Goal: Ask a question

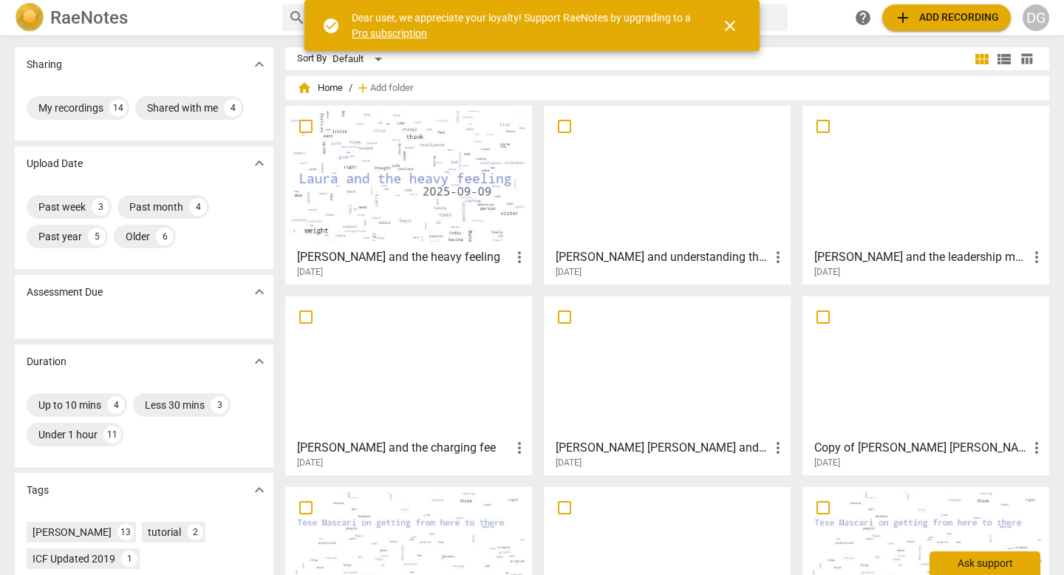
click at [972, 565] on div "Ask support" at bounding box center [985, 563] width 111 height 24
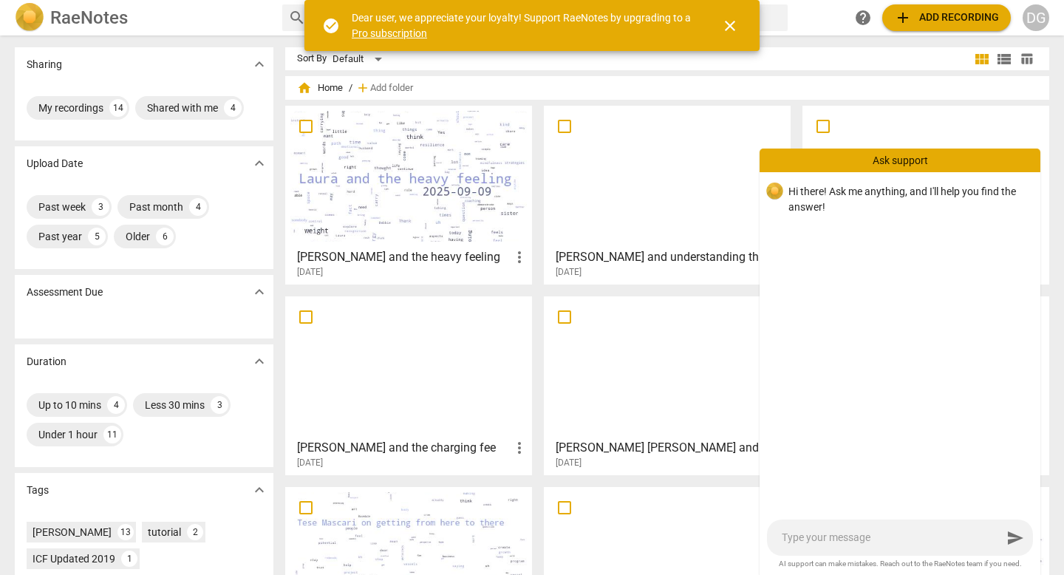
type textarea "H"
type textarea "Hi"
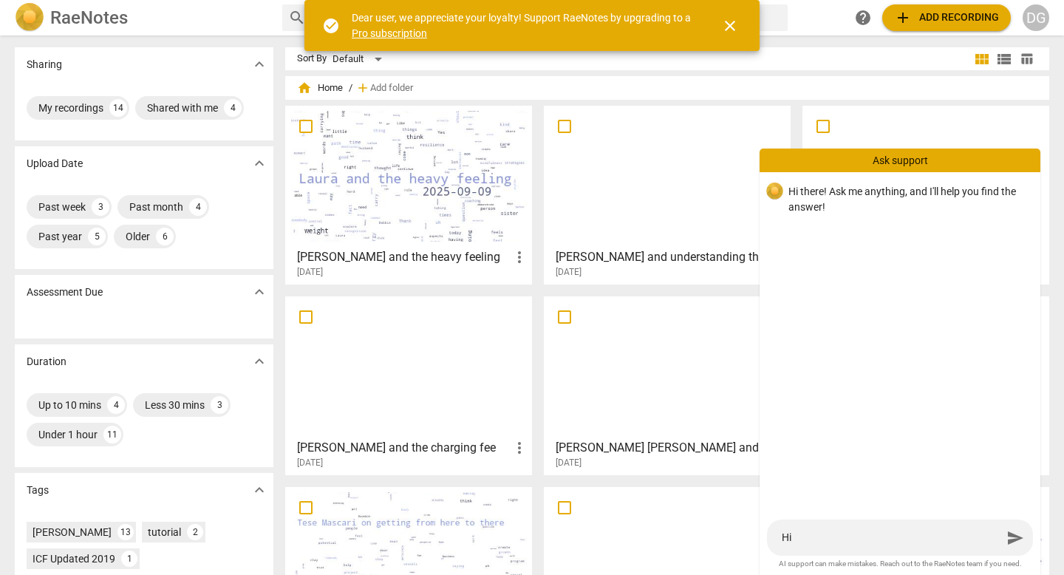
type textarea "Hi t"
type textarea "Hi th"
type textarea "Hi the"
type textarea "Hi ther"
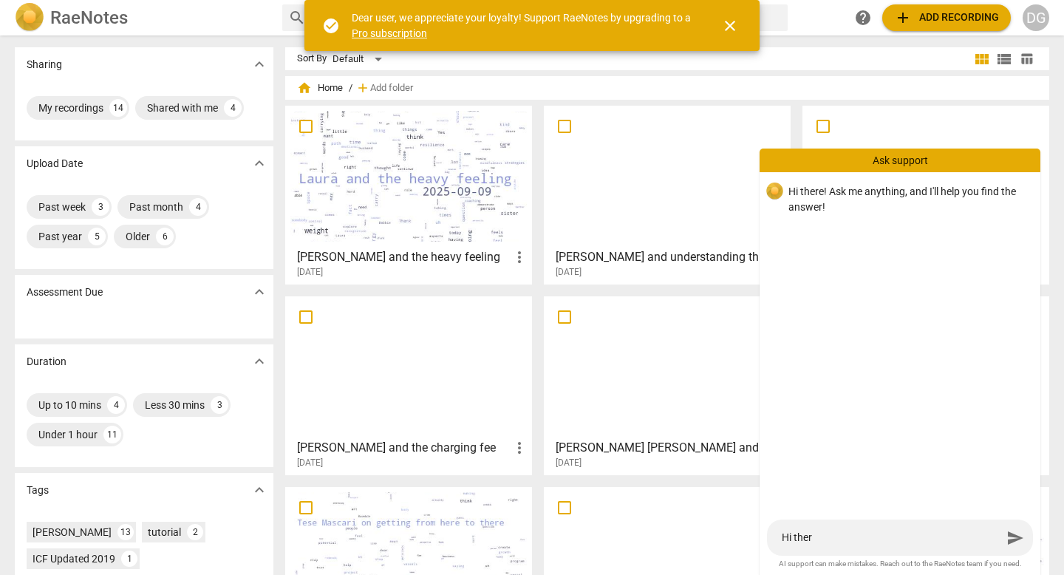
type textarea "Hi there"
type textarea "Hi there!"
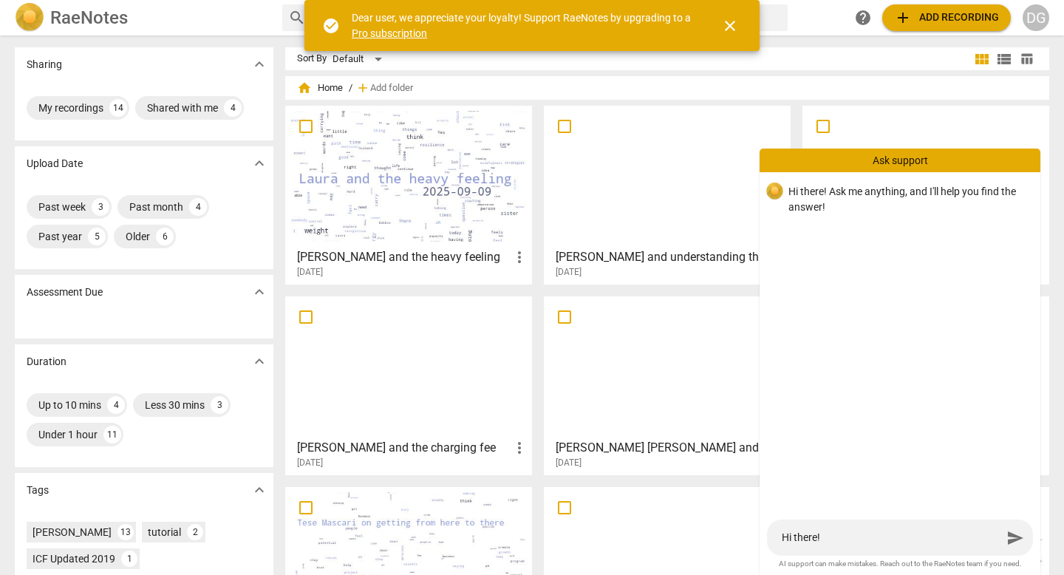
type textarea "Hi there!"
type textarea "Hi there! I"
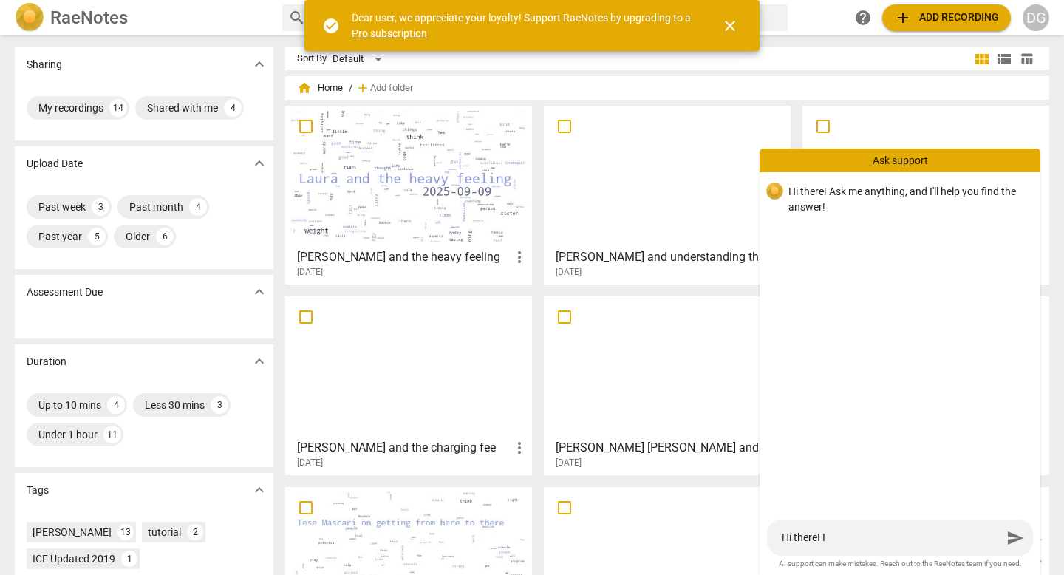
type textarea "Hi there! I s"
type textarea "Hi there! I se"
type textarea "Hi there! I see"
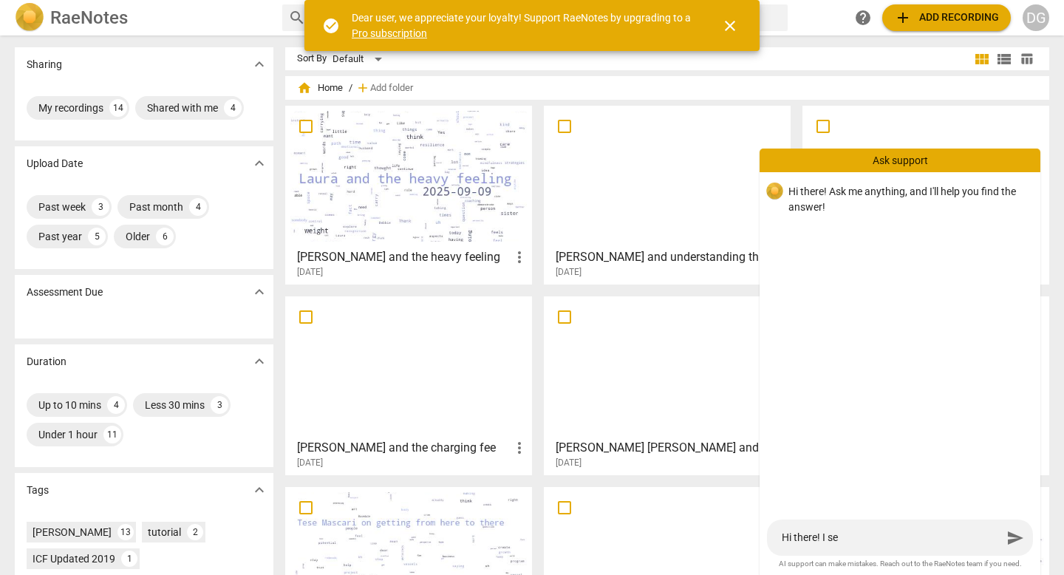
type textarea "Hi there! I see"
type textarea "Hi there! I seek"
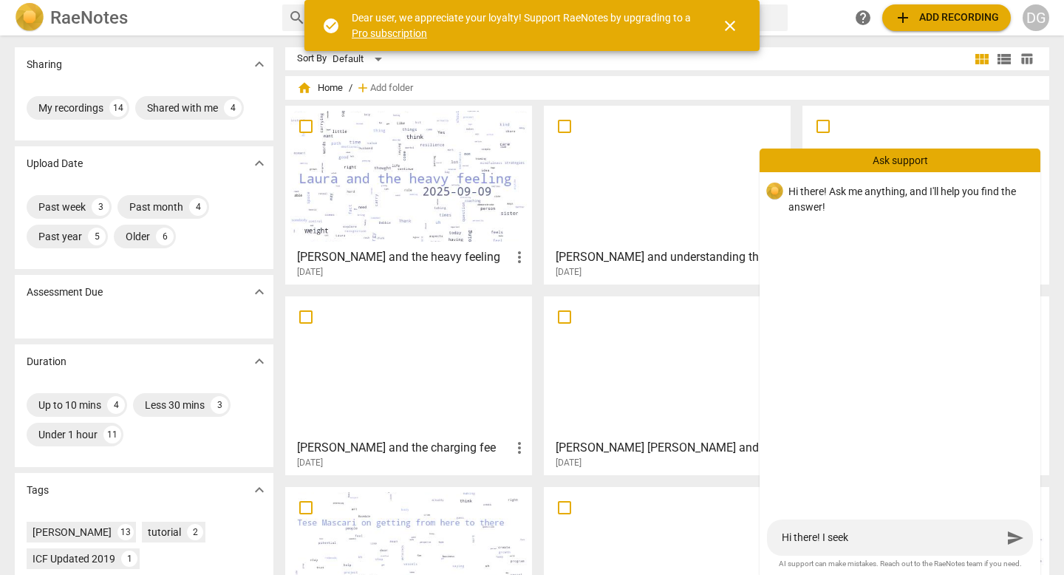
type textarea "Hi there! I seek a"
type textarea "Hi there! I seek an"
type textarea "Hi there! I seek an e"
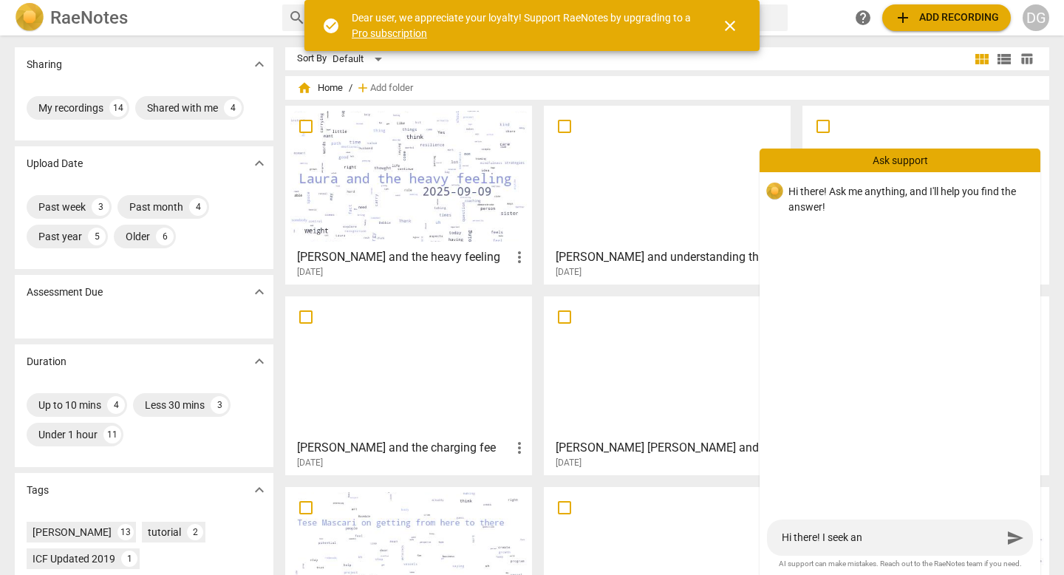
type textarea "Hi there! I seek an e"
type textarea "Hi there! I seek an ex"
type textarea "Hi there! I seek an exa"
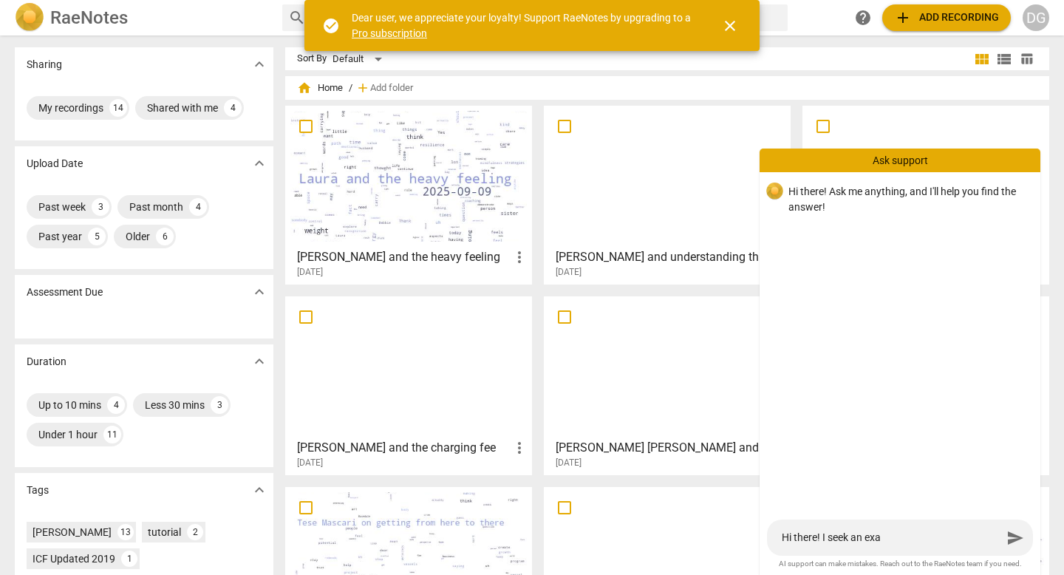
type textarea "Hi there! I seek an exam"
type textarea "Hi there! I seek an examp"
type textarea "Hi there! I seek an exampl"
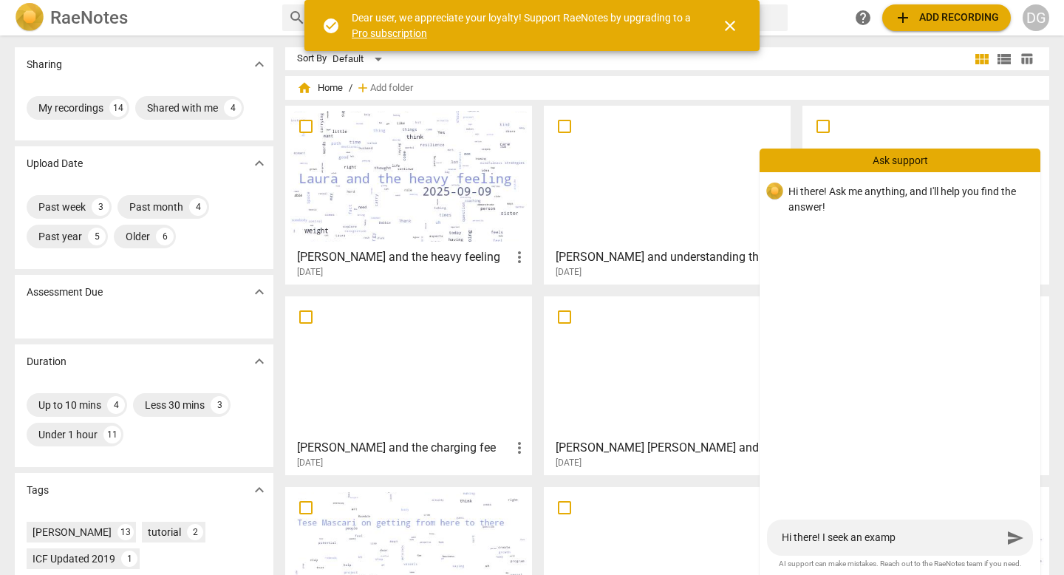
type textarea "Hi there! I seek an exampl"
type textarea "Hi there! I seek an example"
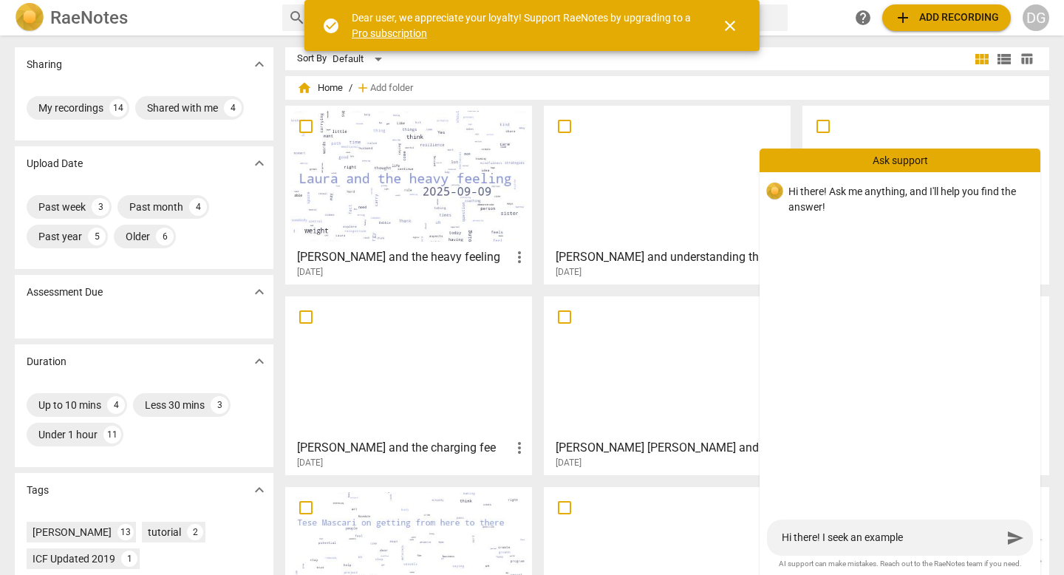
type textarea "Hi there! I seek an example o"
type textarea "Hi there! I seek an example of"
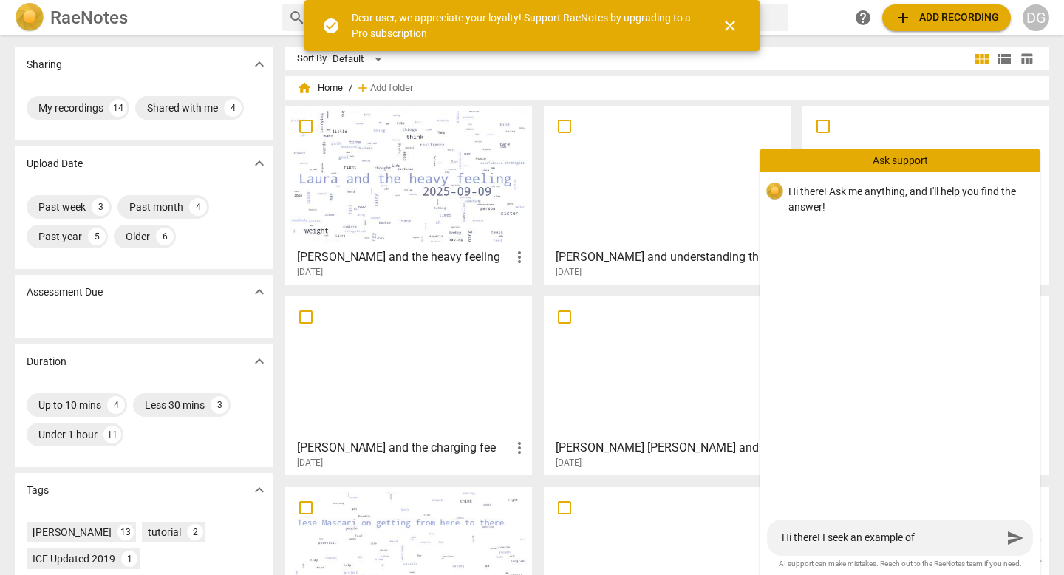
type textarea "Hi there! I seek an example of"
type textarea "Hi there! I seek an example of a"
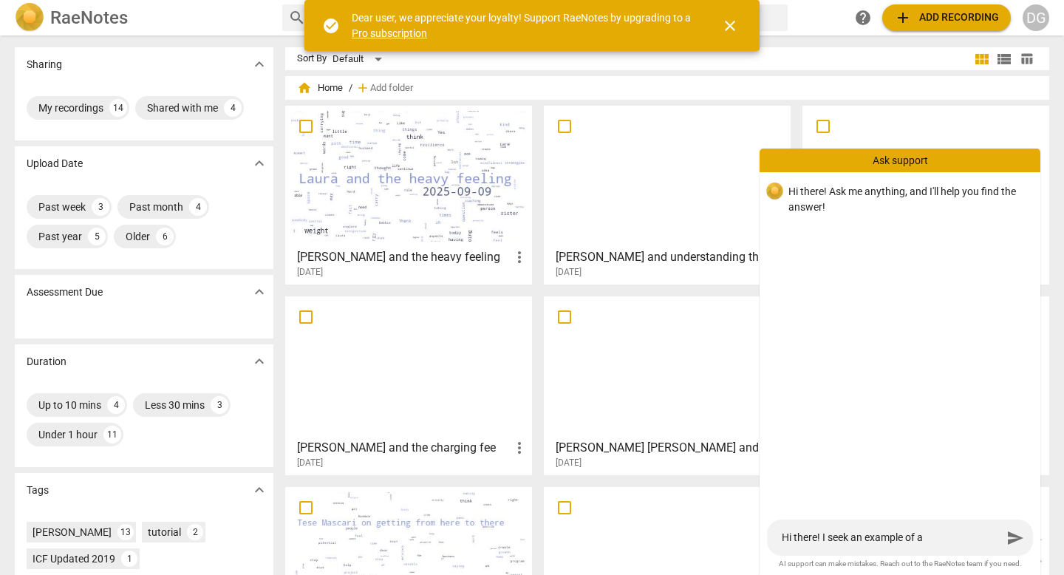
type textarea "Hi there! I seek an example of a W"
type textarea "Hi there! I seek an example of a Wo"
type textarea "Hi there! I seek an example of a Wor"
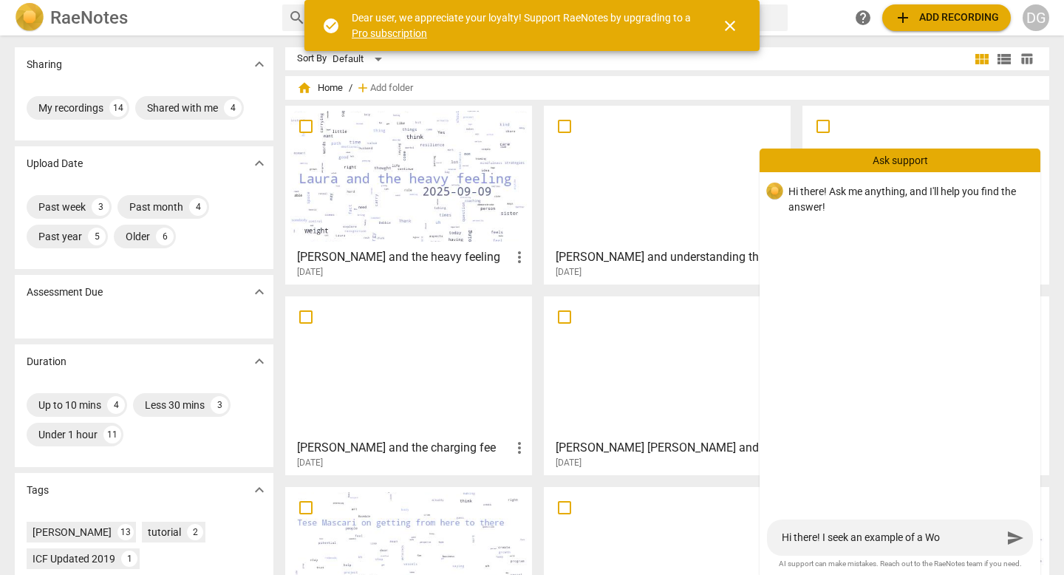
type textarea "Hi there! I seek an example of a Wor"
type textarea "Hi there! I seek an example of a Word"
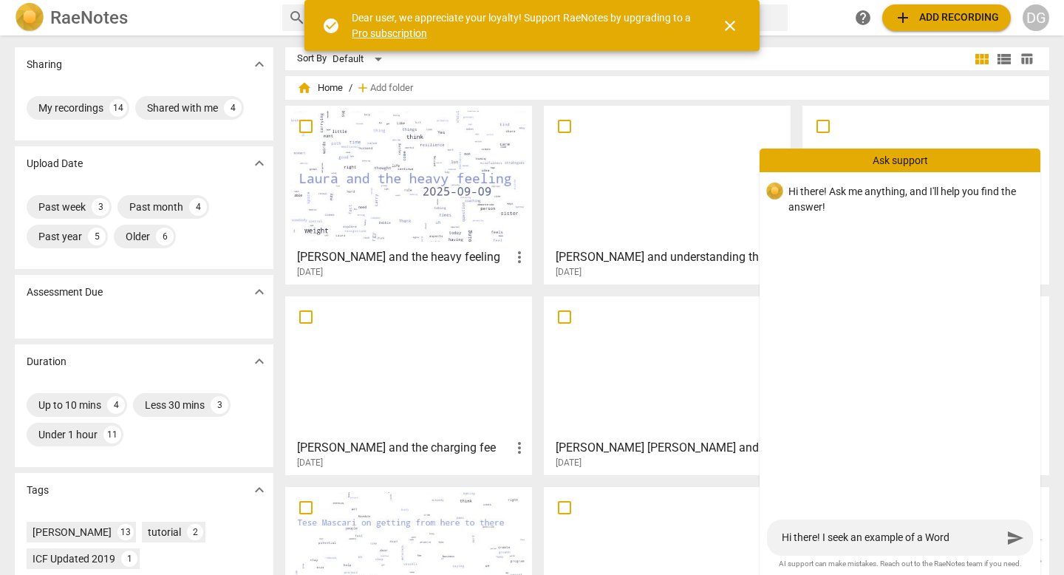
type textarea "Hi there! I seek an example of a Word d"
type textarea "Hi there! I seek an example of a Word do"
type textarea "Hi there! I seek an example of a Word doc"
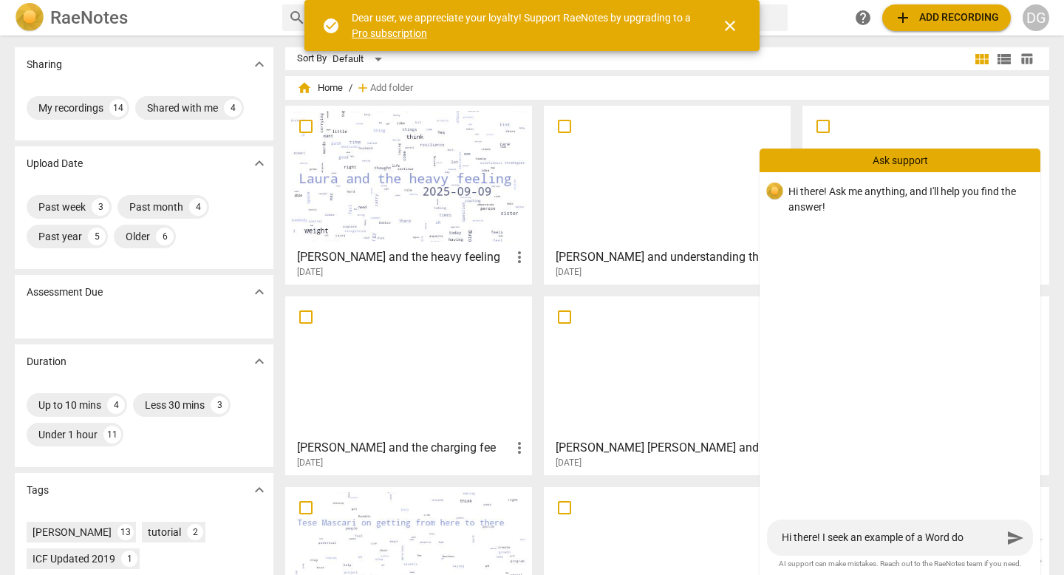
type textarea "Hi there! I seek an example of a Word doc"
type textarea "Hi there! I seek an example of a Word doc v"
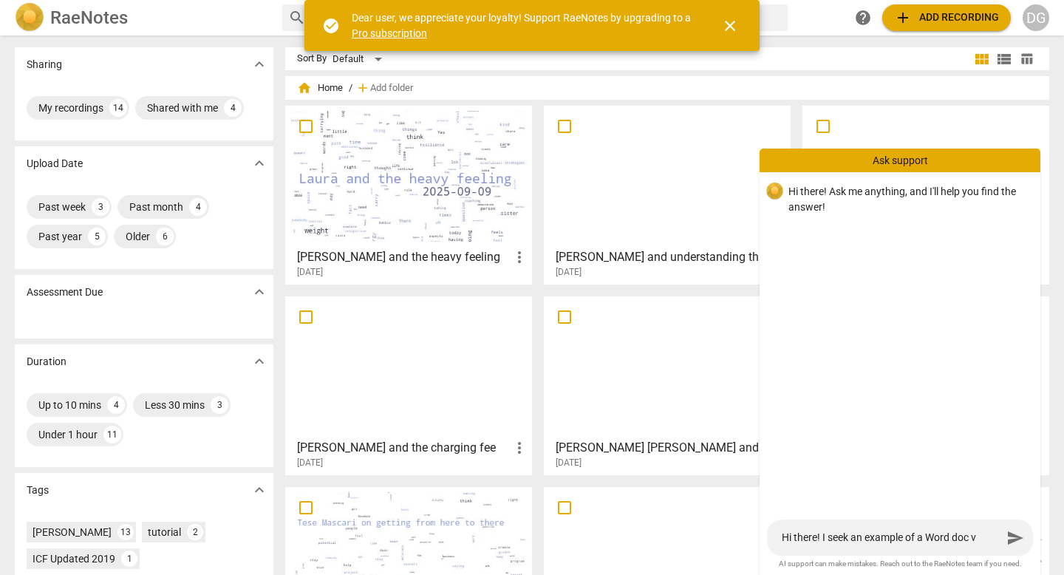
type textarea "Hi there! I seek an example of a Word doc ve"
type textarea "Hi there! I seek an example of a Word doc ver"
type textarea "Hi there! I seek an example of a Word doc vers"
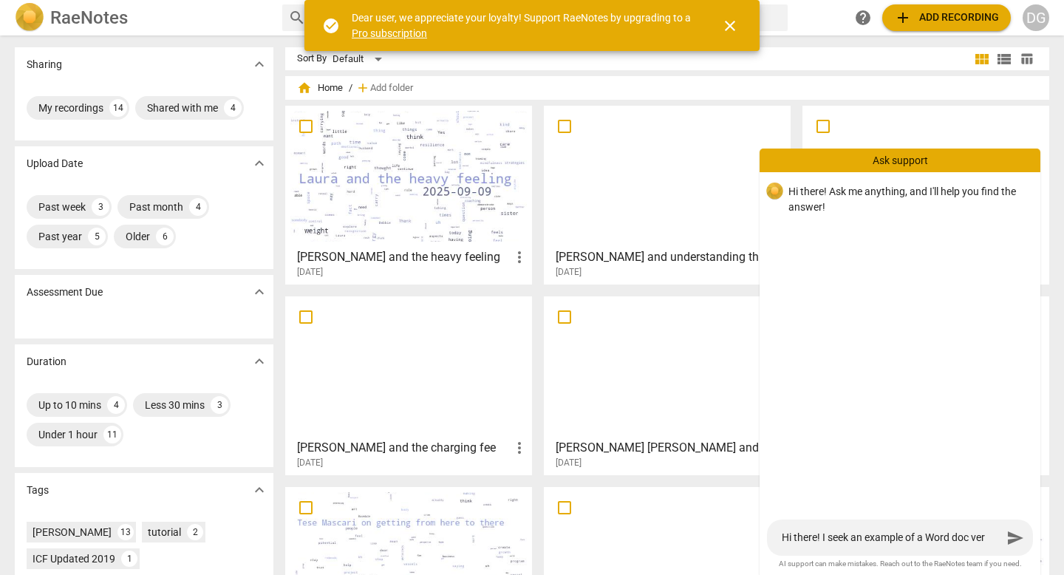
type textarea "Hi there! I seek an example of a Word doc vers"
type textarea "Hi there! I seek an example of a Word doc versi"
type textarea "Hi there! I seek an example of a Word doc versio"
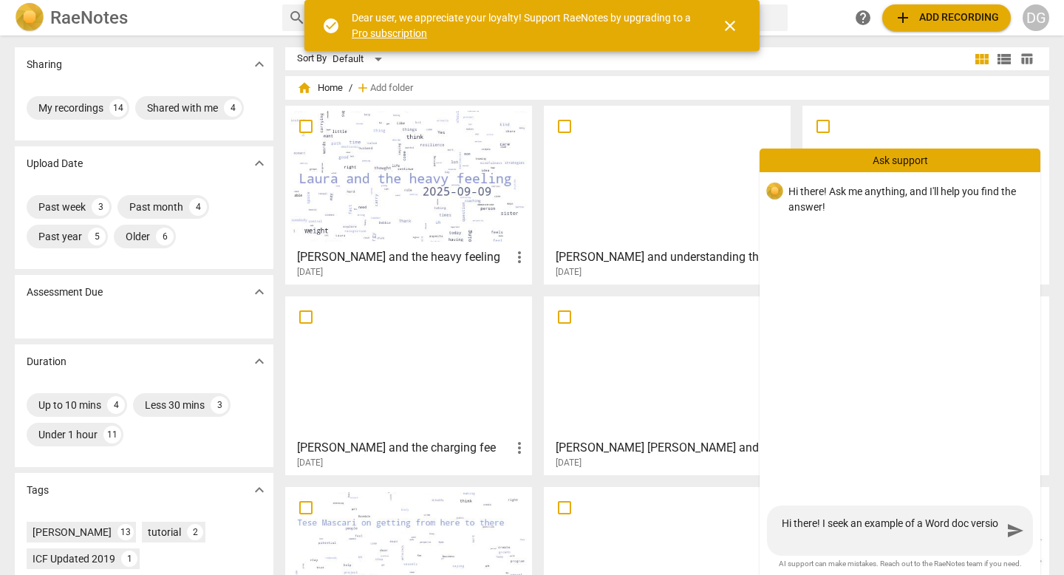
type textarea "Hi there! I seek an example of a Word doc version"
type textarea "Hi there! I seek an example of a Word doc version o"
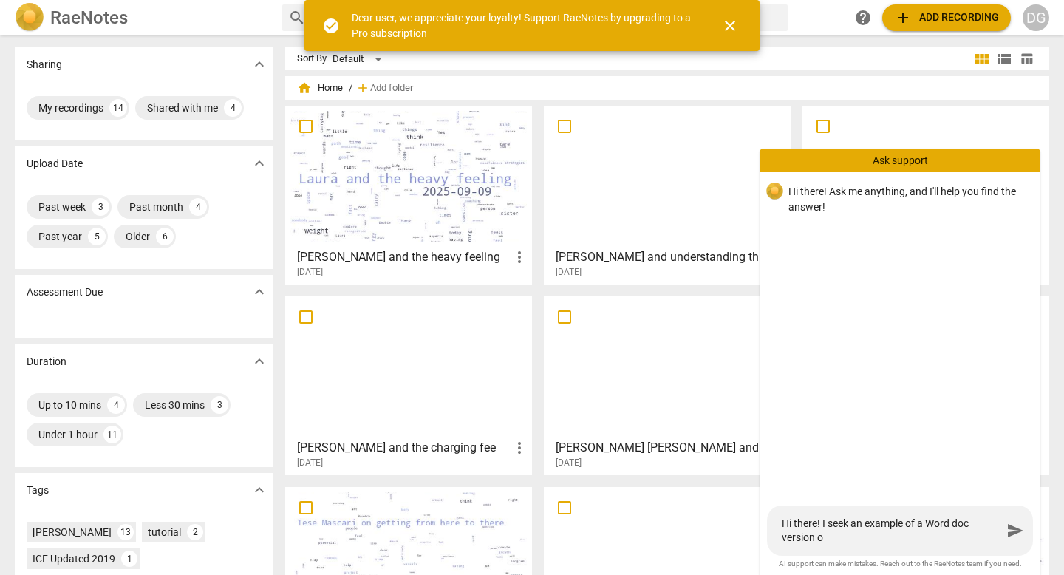
type textarea "Hi there! I seek an example of a Word doc version of"
type textarea "Hi there! I seek an example of a Word doc version of R"
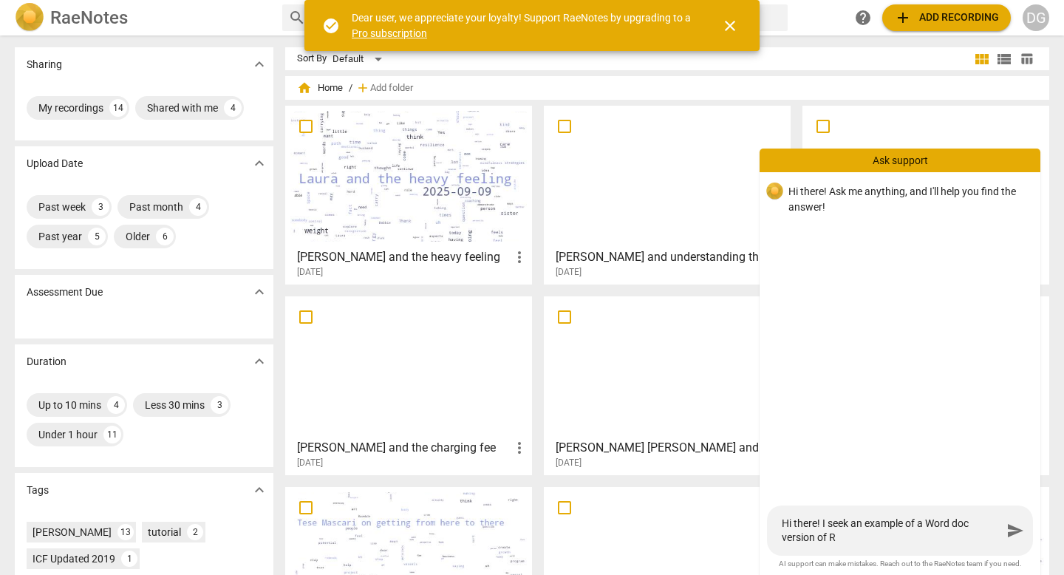
type textarea "Hi there! I seek an example of a Word doc version of Ra"
type textarea "Hi there! I seek an example of a Word doc version of [PERSON_NAME]"
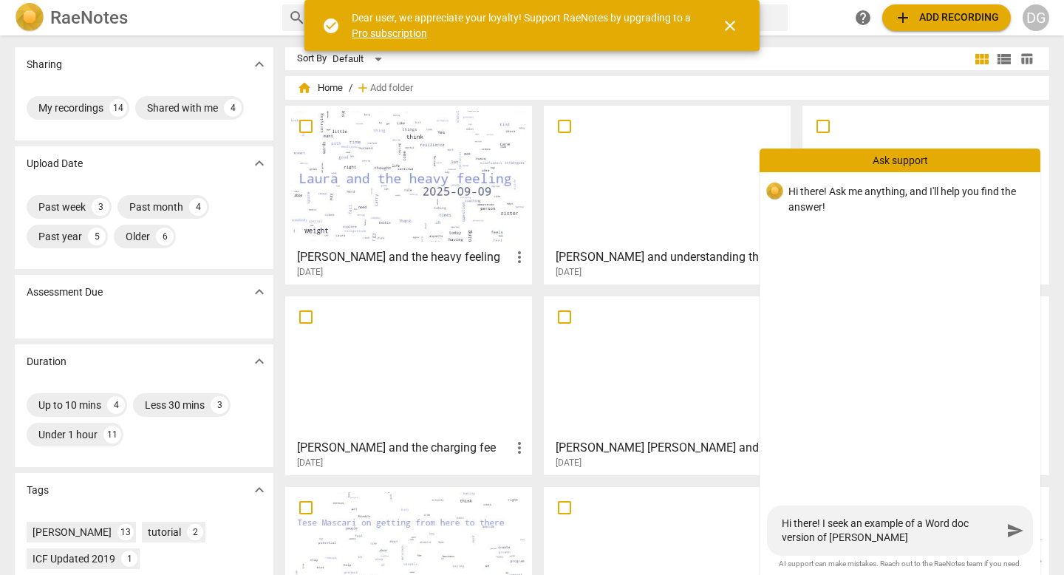
type textarea "Hi there! I seek an example of a Word doc version of [PERSON_NAME]"
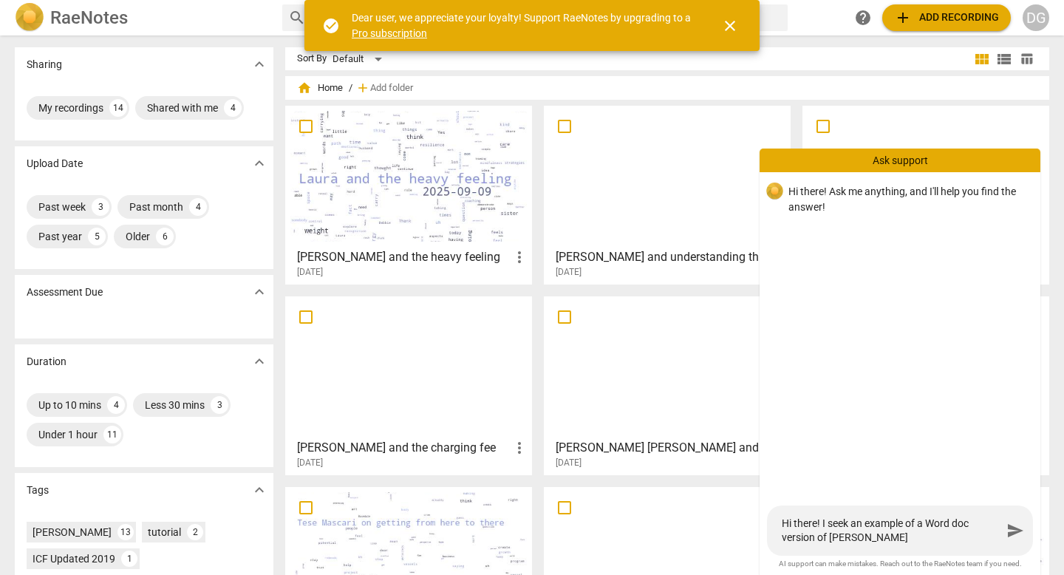
type textarea "Hi there! I seek an example of a Word doc version of Raenote"
type textarea "Hi there! I seek an example of a Word doc version of Raenotes"
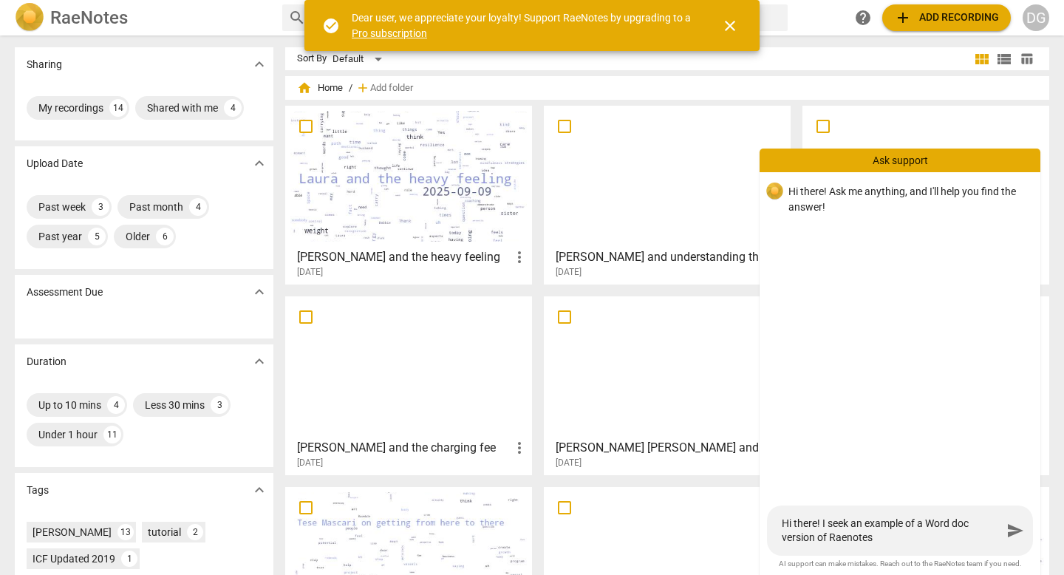
type textarea "Hi there! I seek an example of a Word doc version of Raenotes"
type textarea "Hi there! I seek an example of a Word doc version of mRaenotes"
type textarea "Hi there! I seek an example of a Word doc version of myRaenotes"
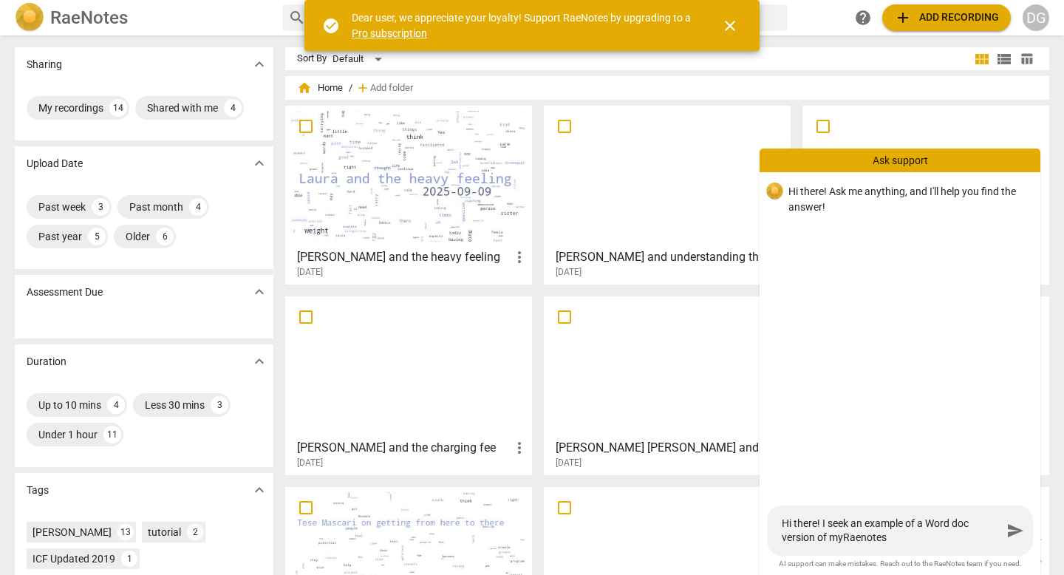
type textarea "Hi there! I seek an example of a Word doc version of my Raenotes"
type textarea "Hi there! I seek an example of a Word doc version of my Raenotes t"
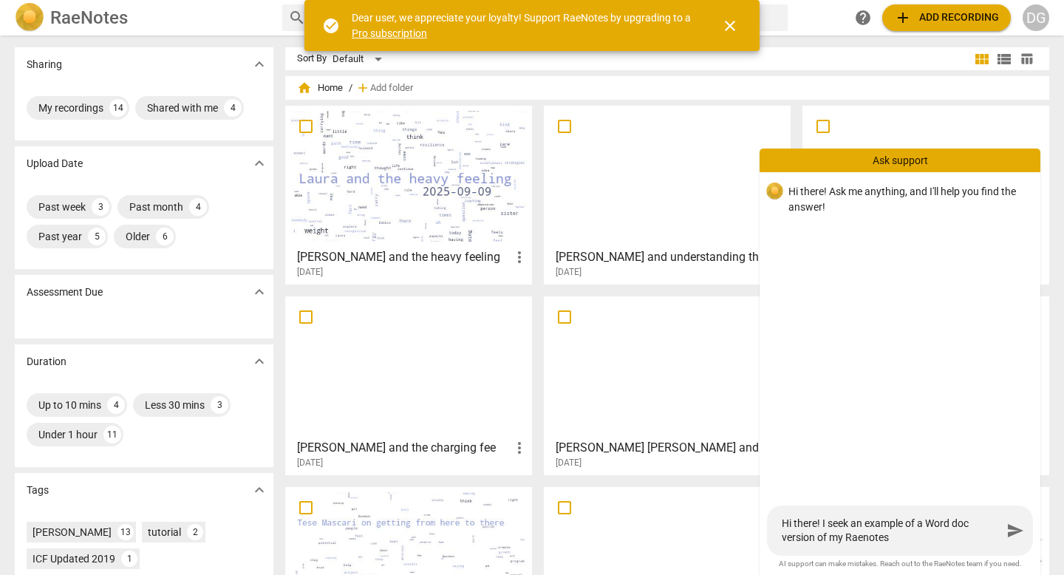
type textarea "Hi there! I seek an example of a Word doc version of my Raenotes t"
type textarea "Hi there! I seek an example of a Word doc version of my Raenotes tr"
type textarea "Hi there! I seek an example of a Word doc version of my Raenotes tra"
type textarea "Hi there! I seek an example of a Word doc version of my Raenotes [PERSON_NAME]"
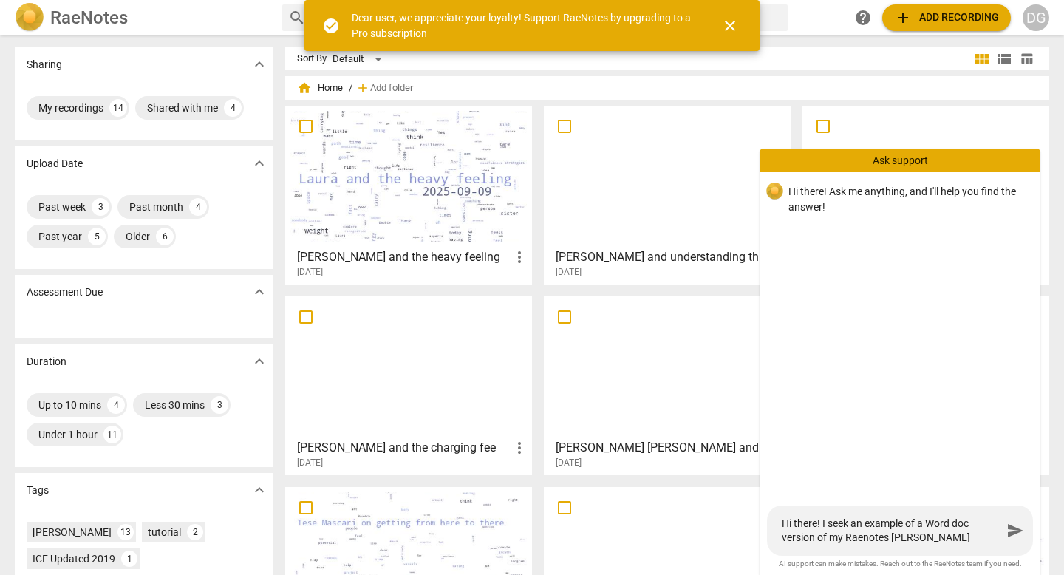
type textarea "Hi there! I seek an example of a Word doc version of my Raenotes trans"
type textarea "Hi there! I seek an example of a Word doc version of my Raenotes transc"
type textarea "Hi there! I seek an example of a Word doc version of my Raenotes transcr"
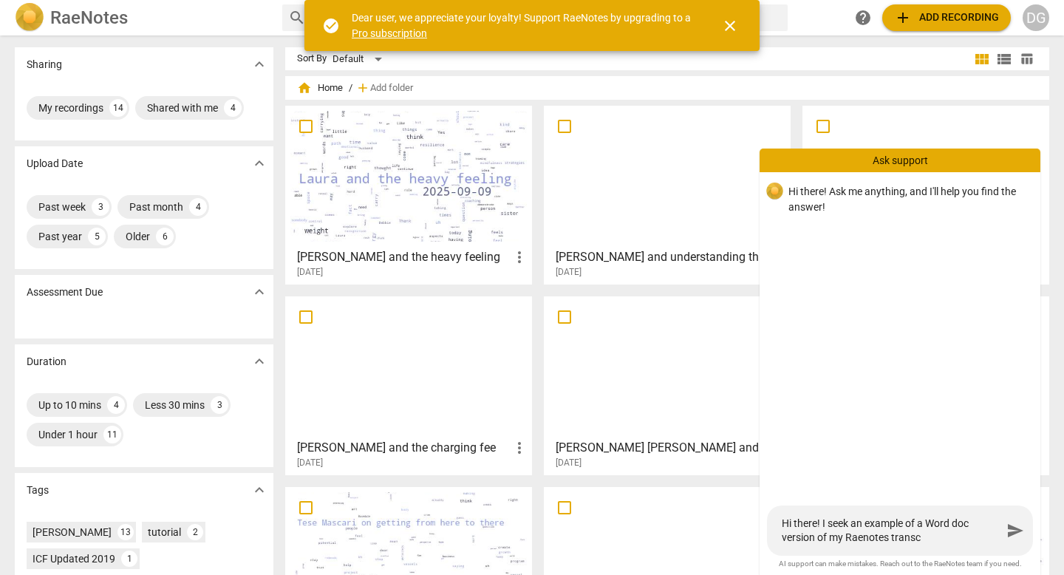
type textarea "Hi there! I seek an example of a Word doc version of my Raenotes transcr"
type textarea "Hi there! I seek an example of a Word doc version of my Raenotes transcri"
type textarea "Hi there! I seek an example of a Word doc version of my Raenotes transcrip"
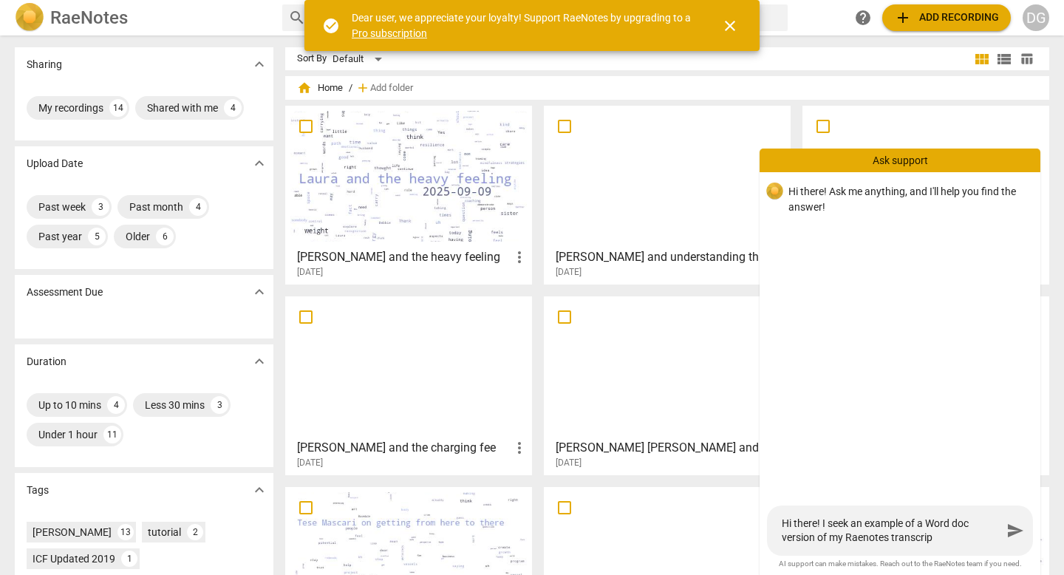
type textarea "Hi there! I seek an example of a Word doc version of my Raenotes transcript"
type textarea "Hi there! I seek an example of a Word doc version of my Raenotes transcripti"
type textarea "Hi there! I seek an example of a Word doc version of my Raenotes transcriptio"
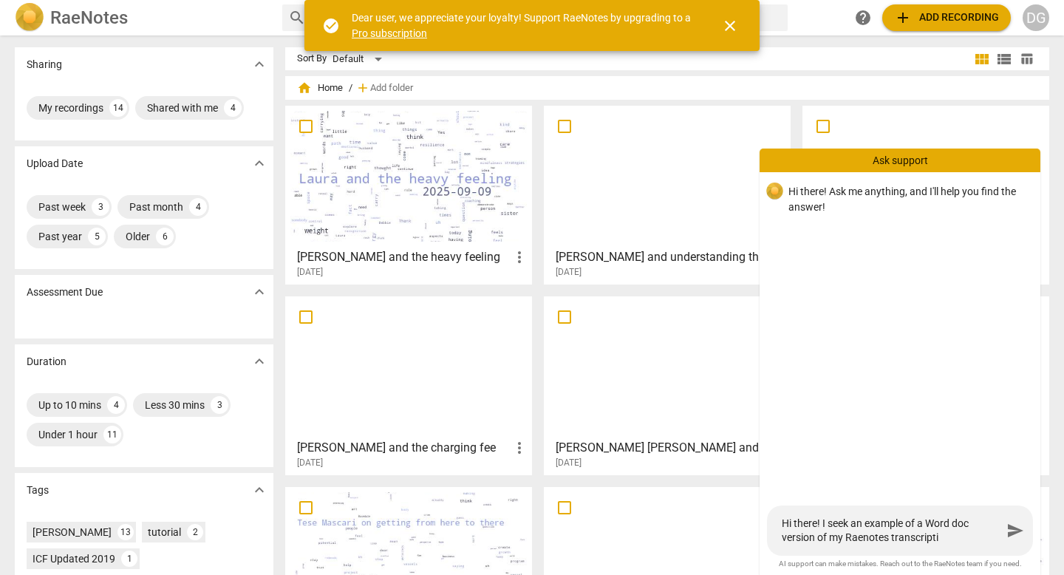
type textarea "Hi there! I seek an example of a Word doc version of my Raenotes transcriptio"
type textarea "Hi there! I seek an example of a Word doc version of my Raenotes transcription"
type textarea "Hi there! I seek an example of a Word doc version of my Raenotes transcription w"
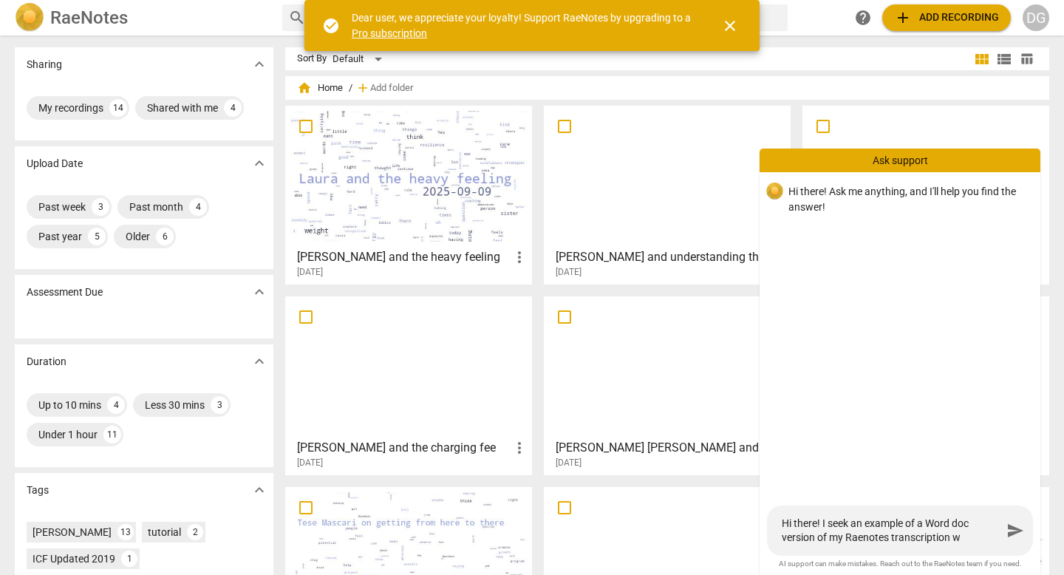
type textarea "Hi there! I seek an example of a Word doc version of my Raenotes transcription …"
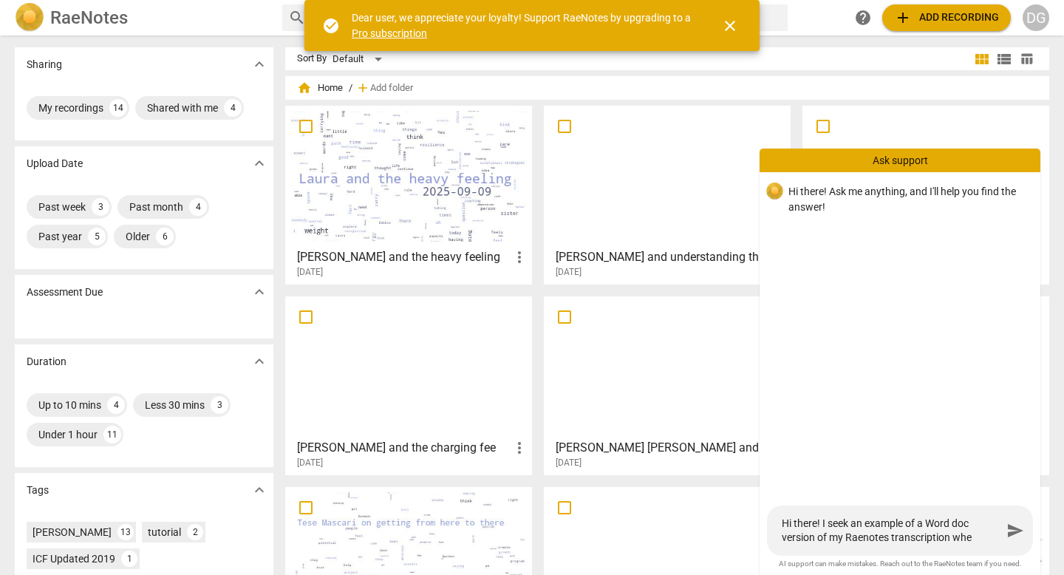
type textarea "Hi there! I seek an example of a Word doc version of my Raenotes transcription …"
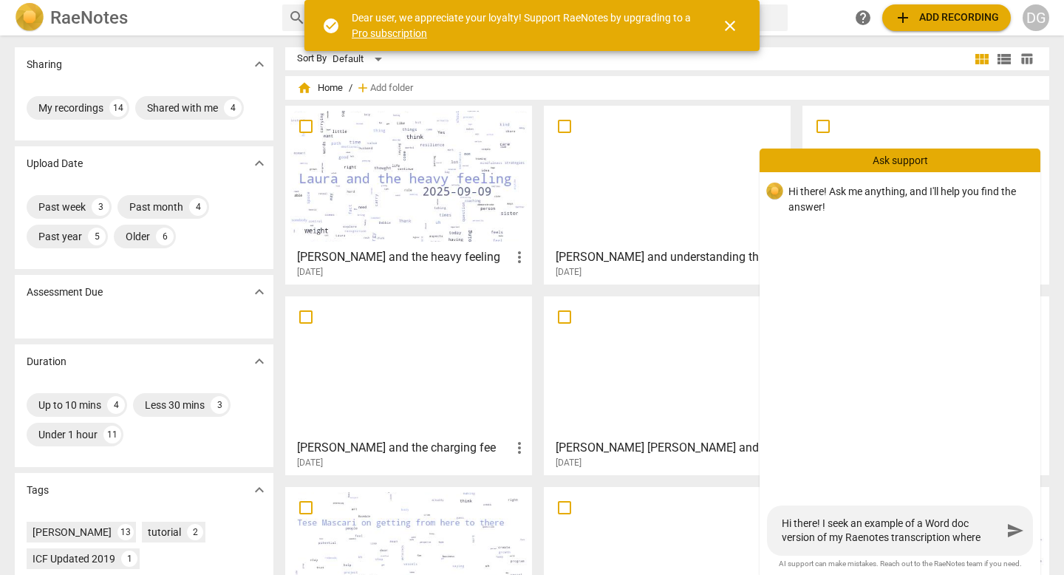
type textarea "Hi there! I seek an example of a Word doc version of my Raenotes transcription …"
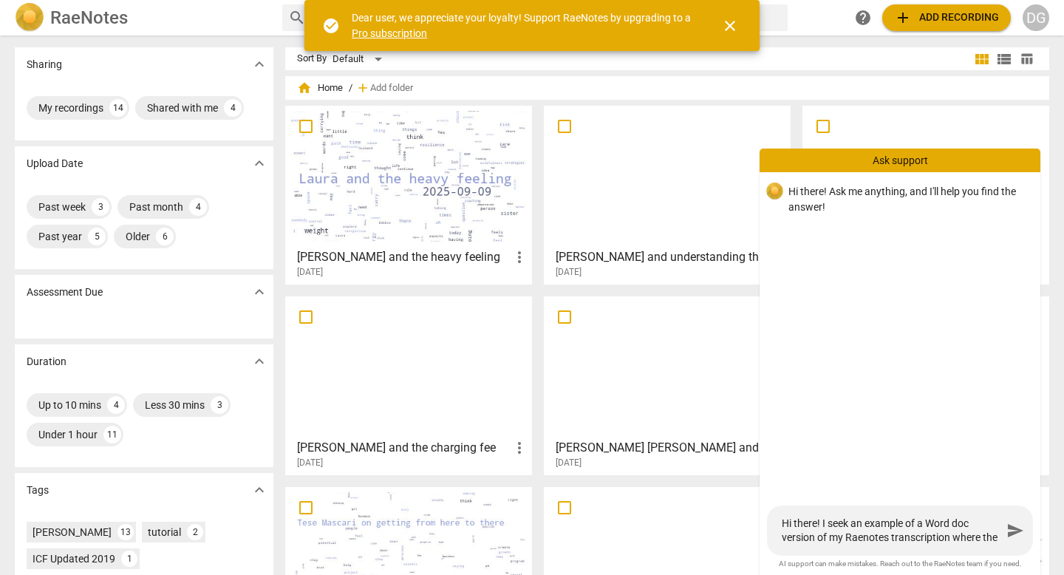
type textarea "Hi there! I seek an example of a Word doc version of my Raenotes transcription …"
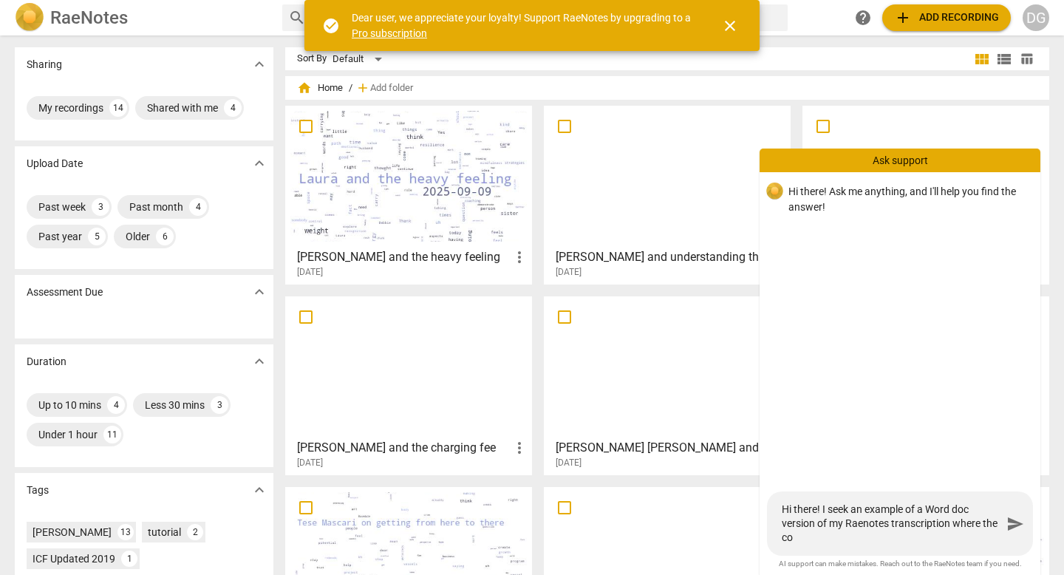
type textarea "Hi there! I seek an example of a Word doc version of my Raenotes transcription …"
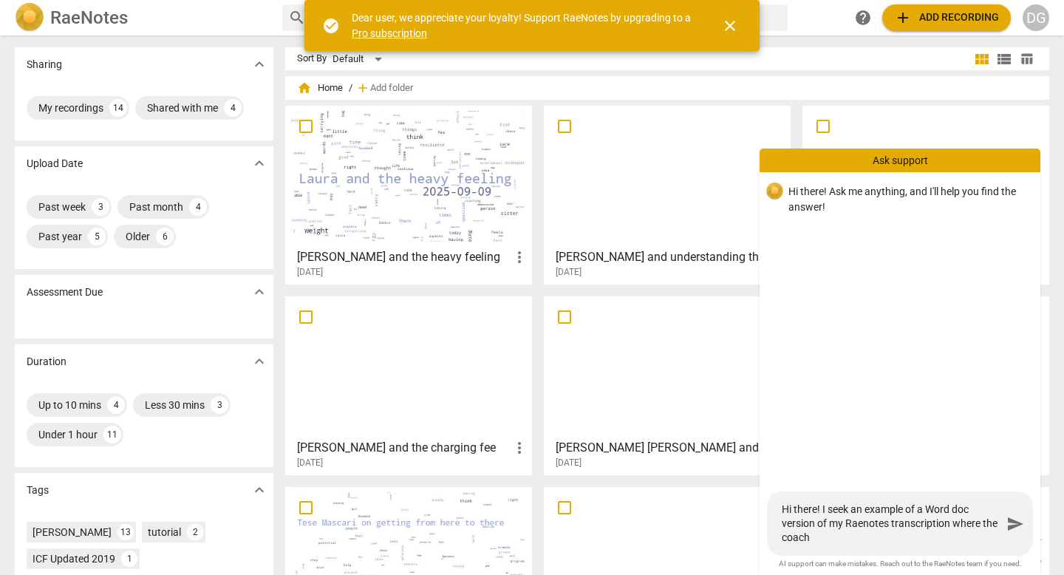
type textarea "Hi there! I seek an example of a Word doc version of my Raenotes transcription …"
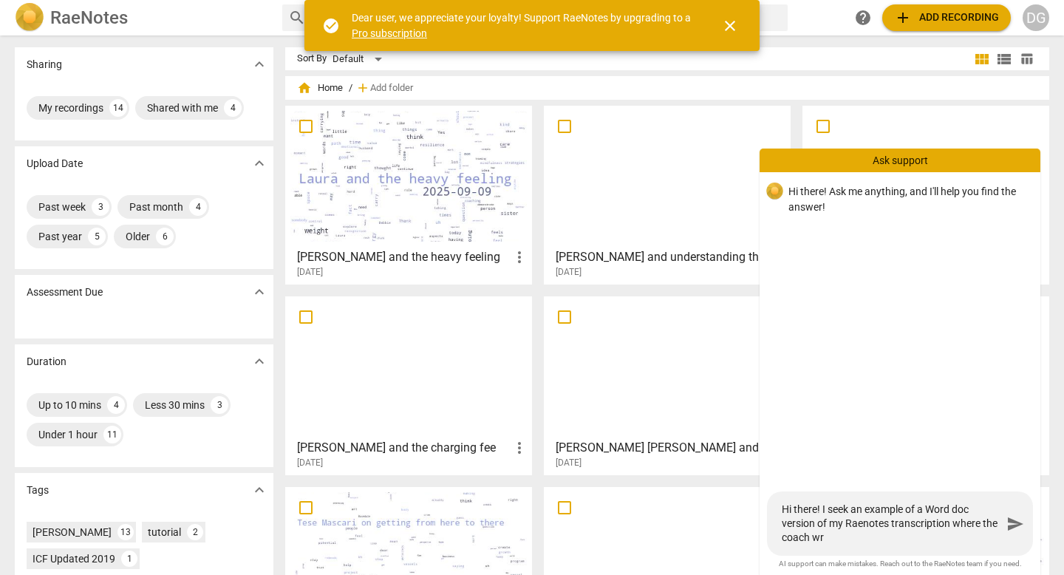
type textarea "Hi there! I seek an example of a Word doc version of my Raenotes transcription …"
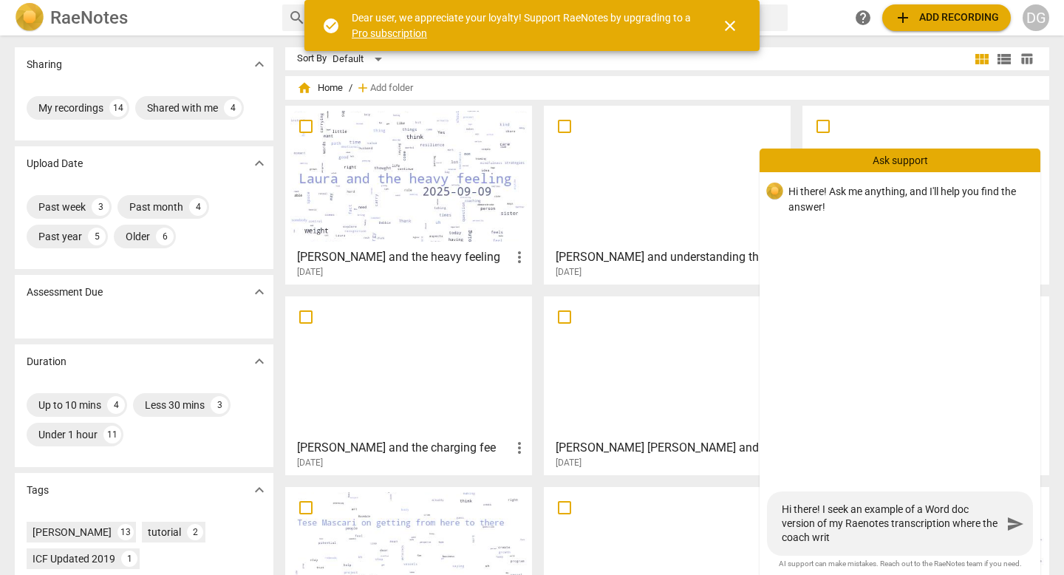
type textarea "Hi there! I seek an example of a Word doc version of my Raenotes transcription …"
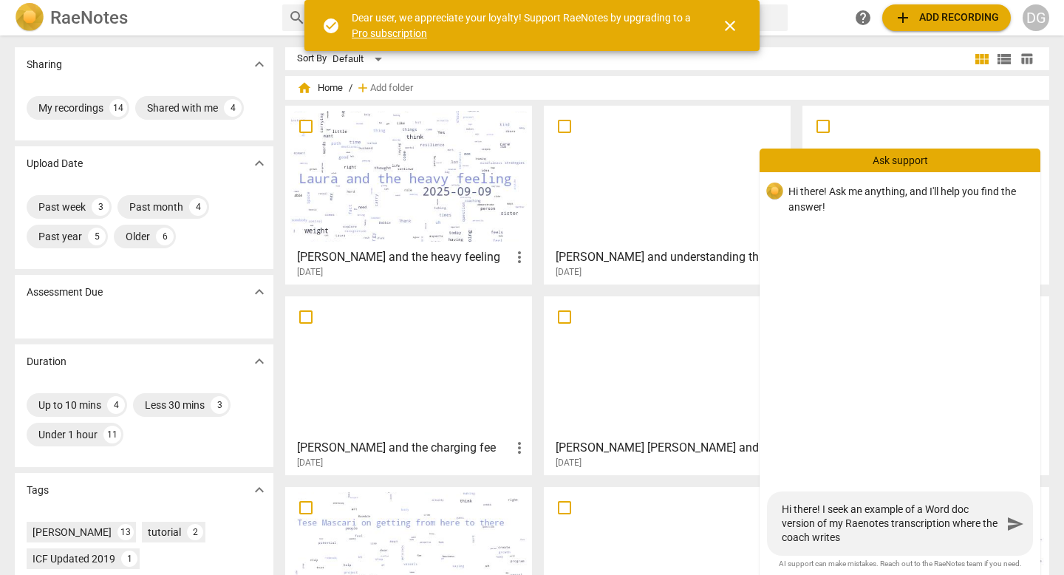
type textarea "Hi there! I seek an example of a Word doc version of my Raenotes transcription …"
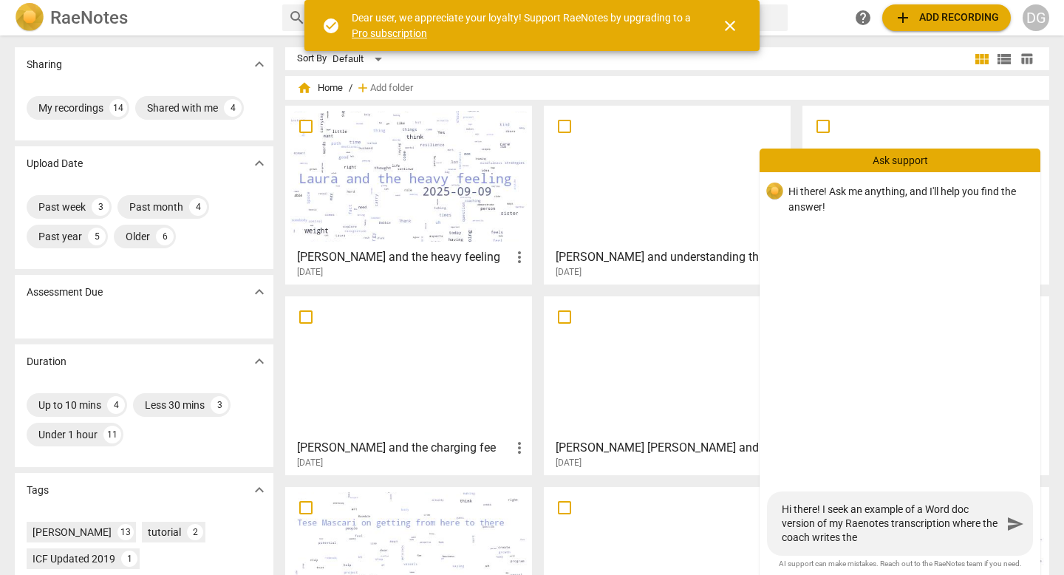
type textarea "Hi there! I seek an example of a Word doc version of my Raenotes transcription …"
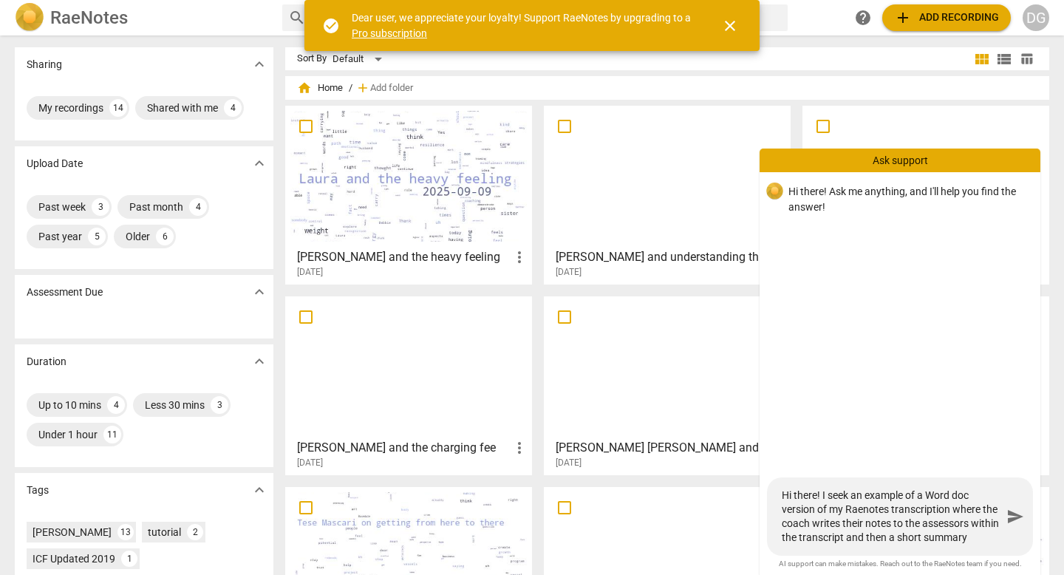
scroll to position [13, 0]
click at [913, 511] on textarea "Hi there! I seek an example of a Word doc version of my Raenotes transcription …" at bounding box center [892, 517] width 220 height 56
click at [860, 539] on textarea "Hi there! I seek an example of a Word doc version of my Raenotes transcription …" at bounding box center [892, 517] width 220 height 56
click at [1015, 519] on span "send" at bounding box center [1016, 517] width 18 height 18
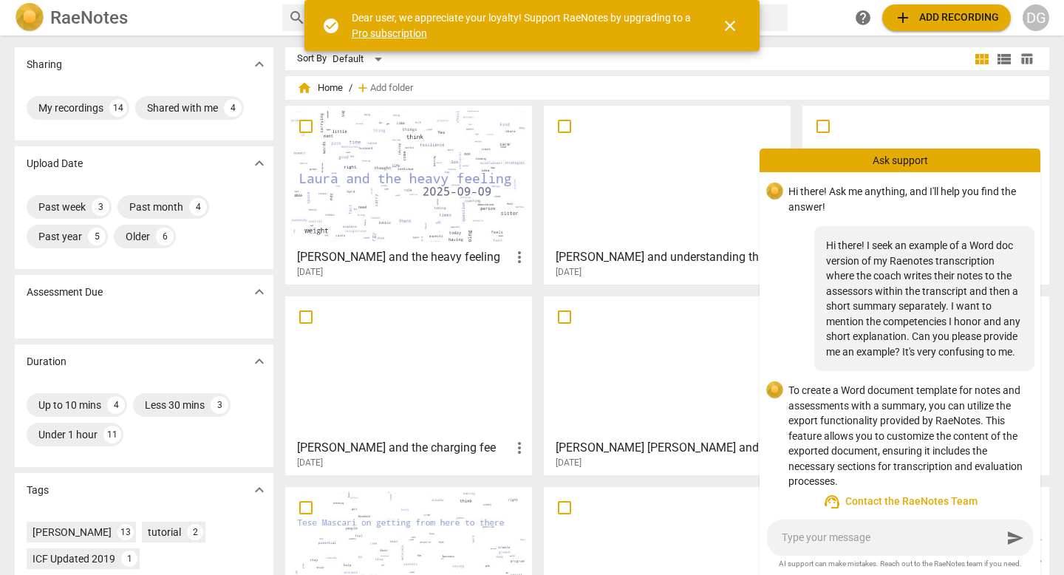
scroll to position [0, 0]
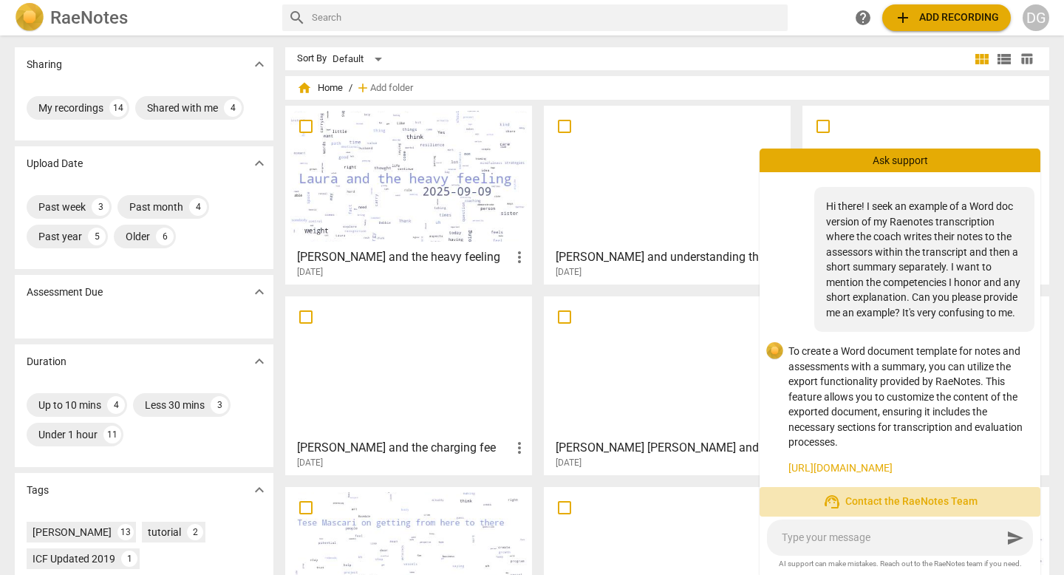
click at [905, 504] on span "support_agent Contact the RaeNotes Team" at bounding box center [900, 502] width 257 height 18
